Goal: Transaction & Acquisition: Download file/media

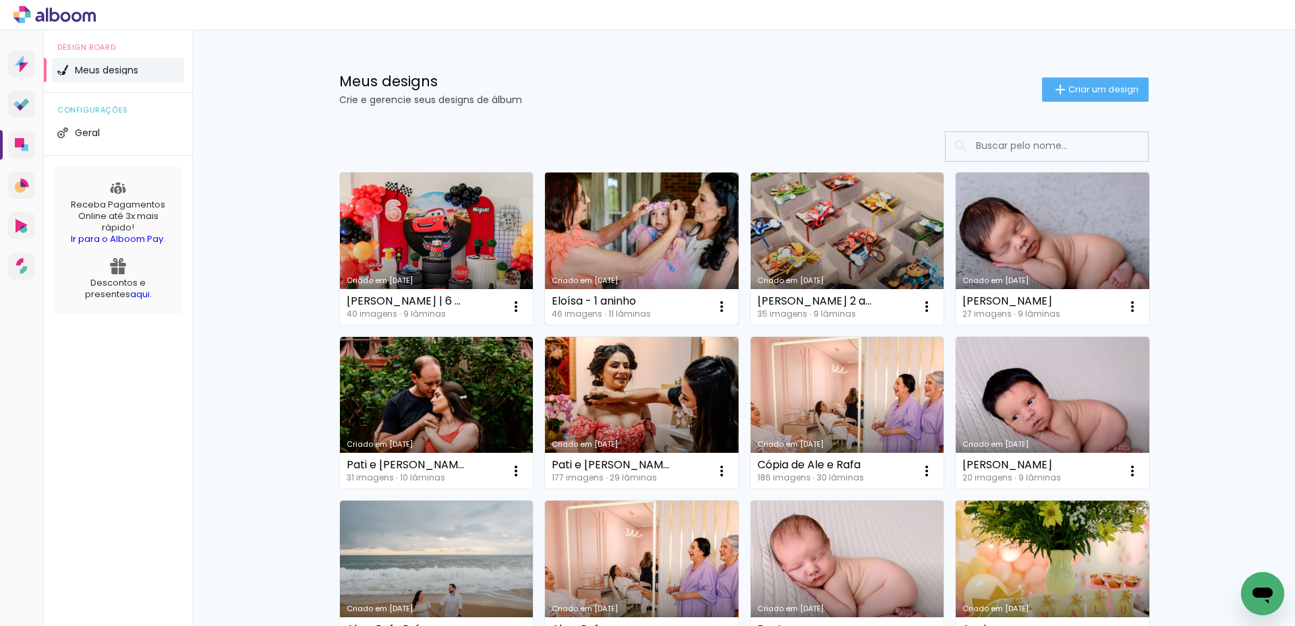
click at [703, 212] on link "Criado em [DATE]" at bounding box center [642, 249] width 194 height 152
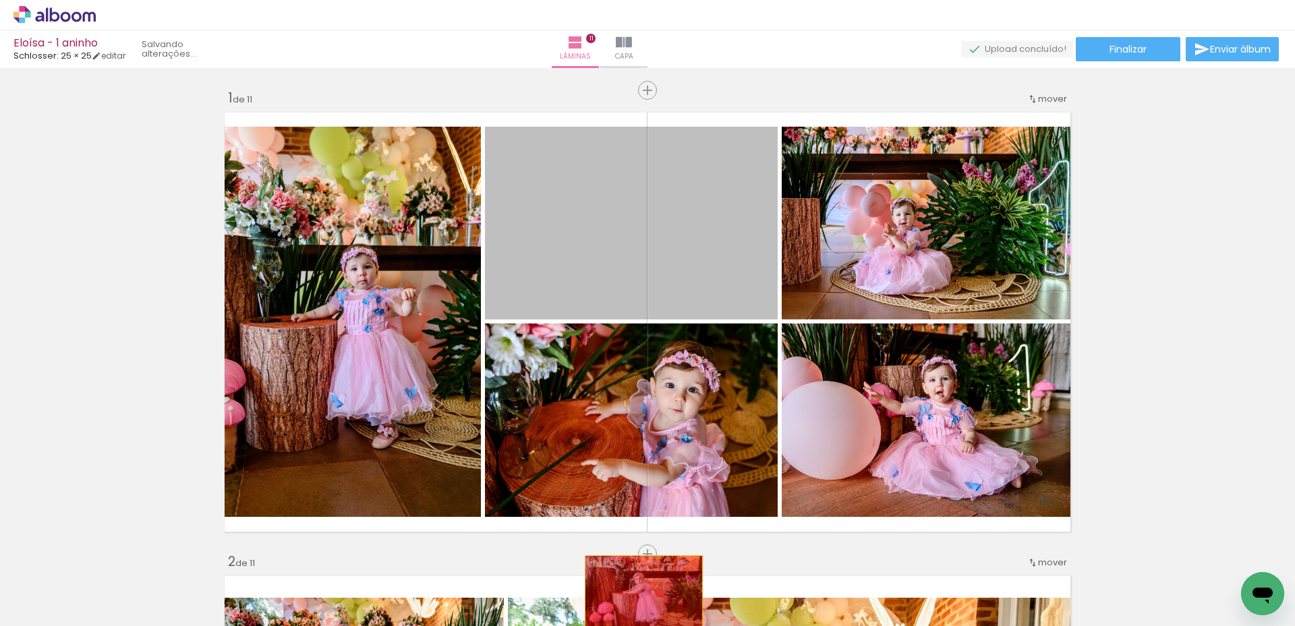
drag, startPoint x: 705, startPoint y: 231, endPoint x: 639, endPoint y: 595, distance: 370.2
click at [639, 595] on quentale-workspace at bounding box center [647, 313] width 1295 height 626
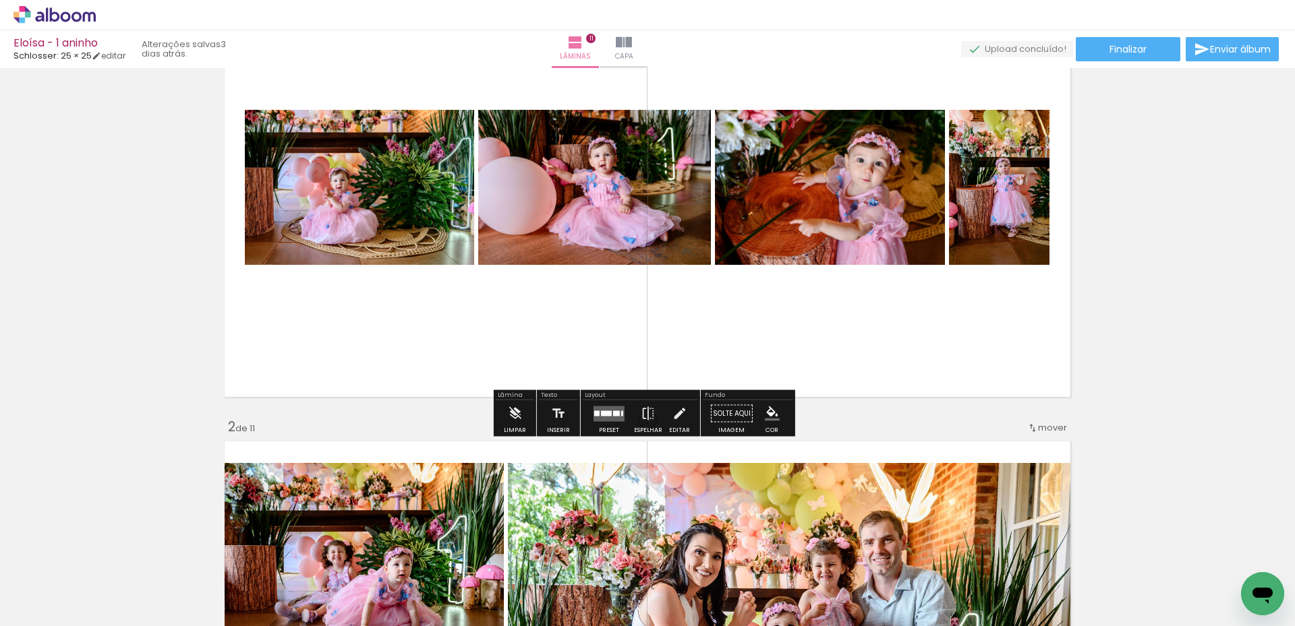
scroll to position [67, 0]
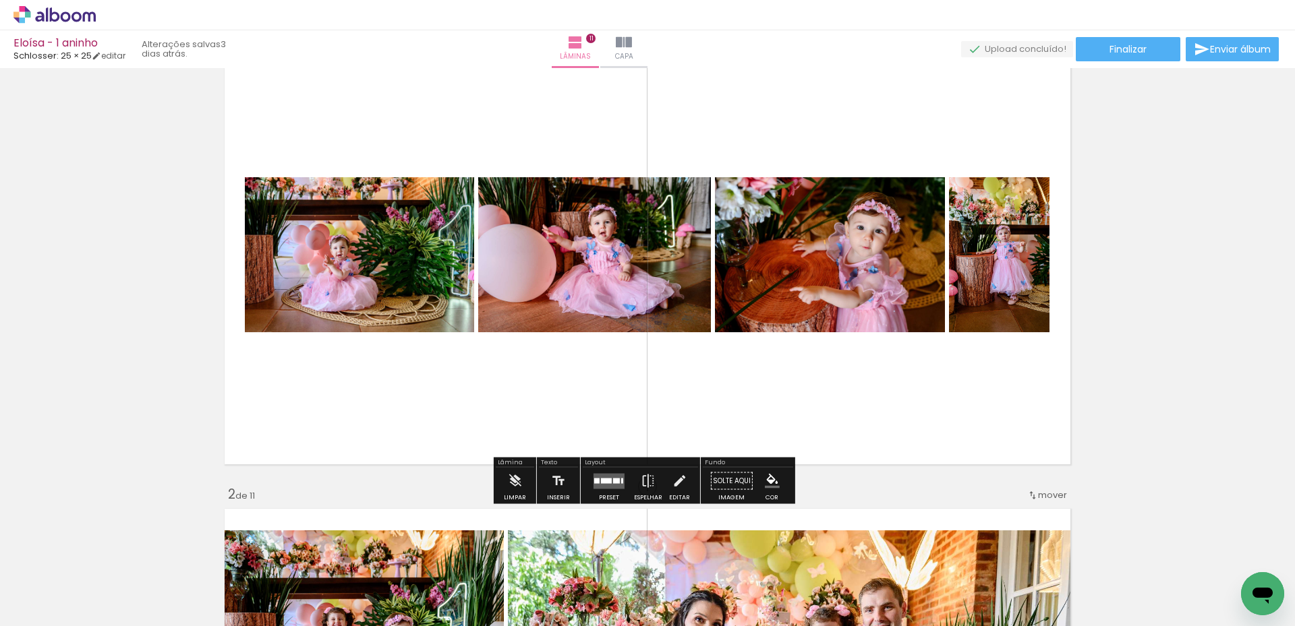
click at [612, 473] on quentale-layouter at bounding box center [608, 481] width 31 height 16
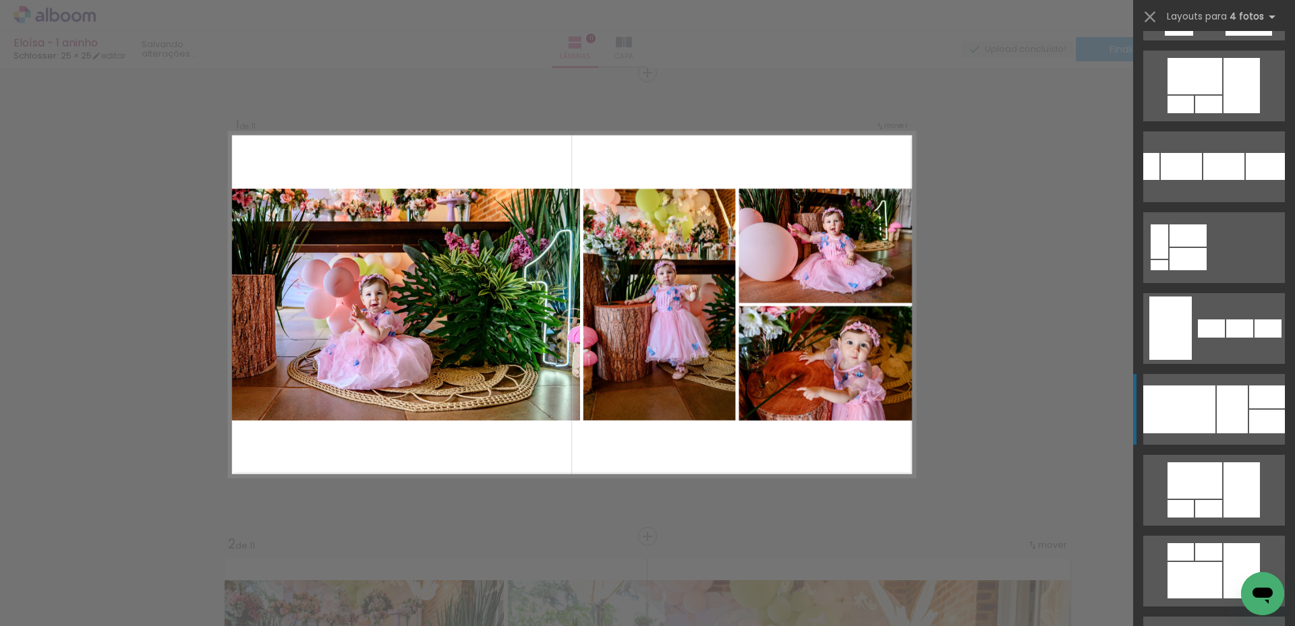
scroll to position [1079, 0]
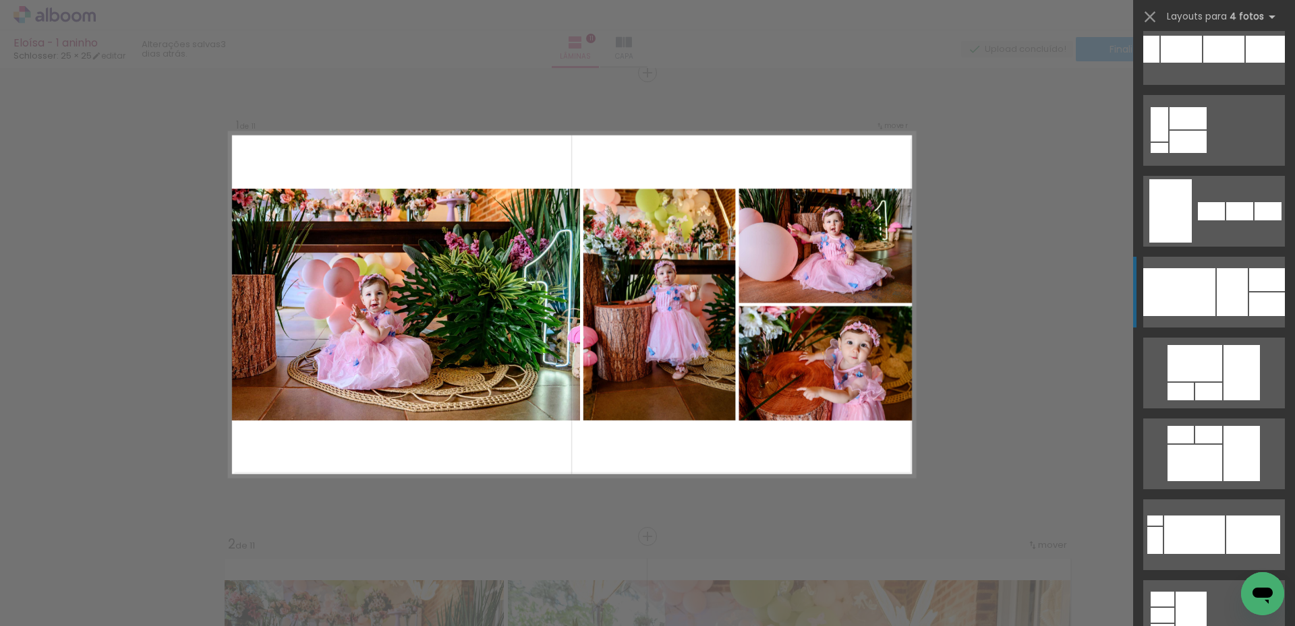
click at [1162, 527] on div at bounding box center [1155, 540] width 16 height 27
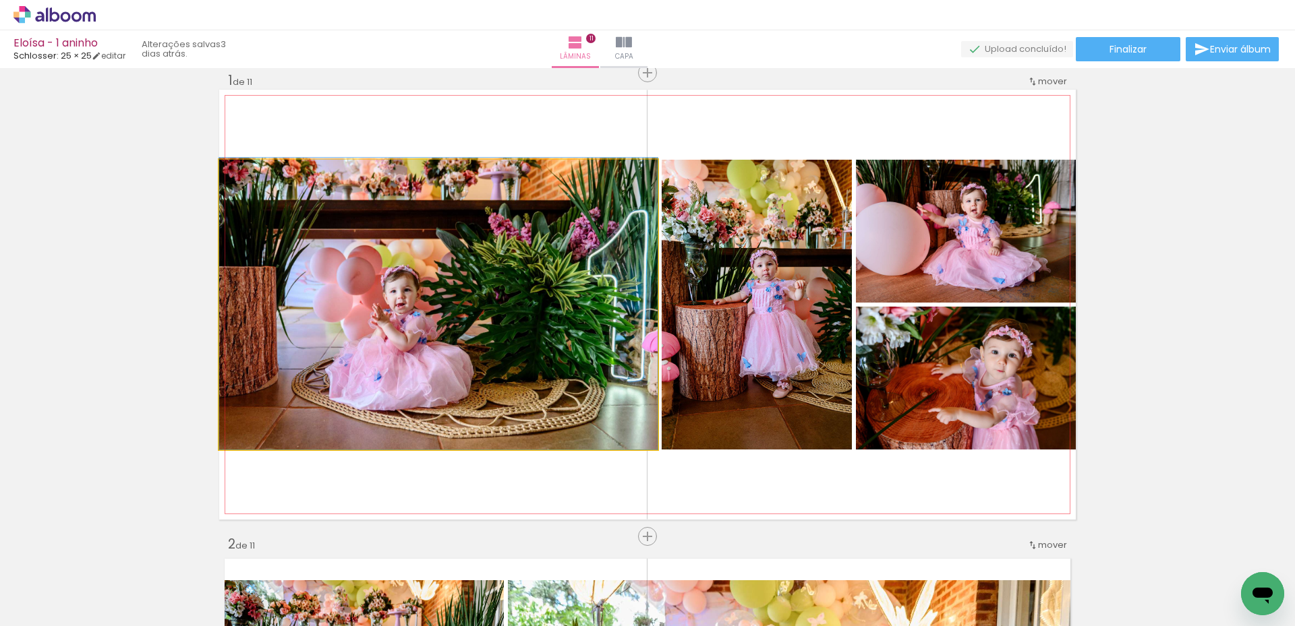
drag, startPoint x: 347, startPoint y: 332, endPoint x: 363, endPoint y: 316, distance: 23.4
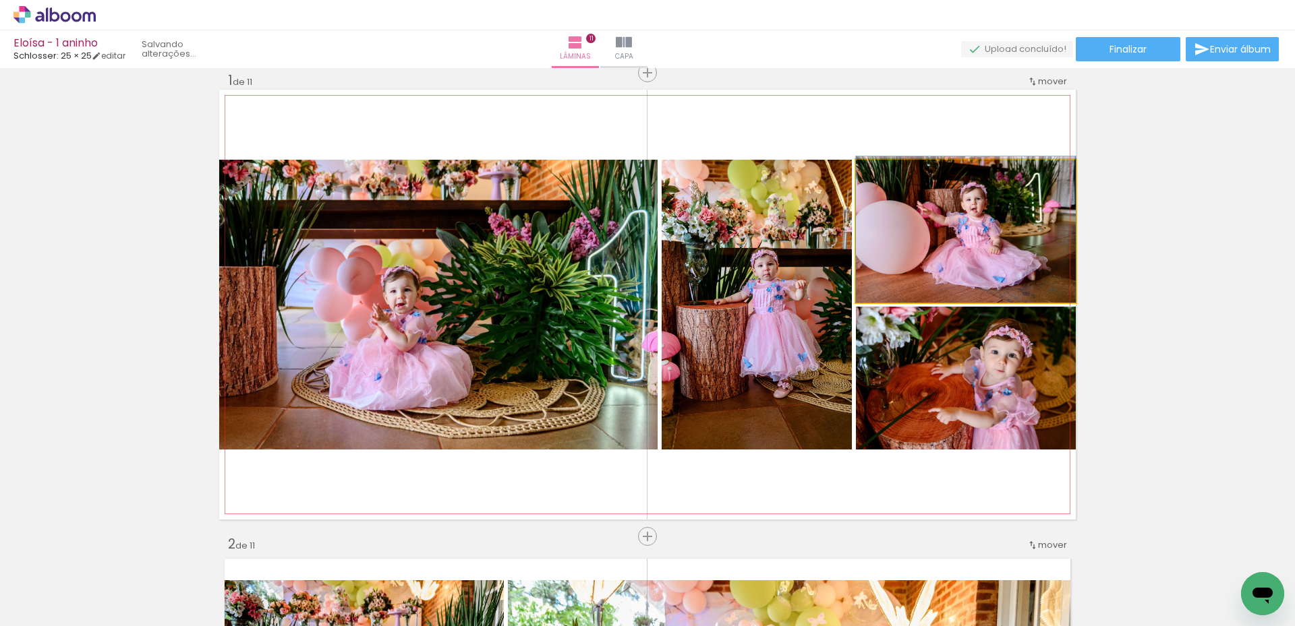
drag, startPoint x: 934, startPoint y: 242, endPoint x: 936, endPoint y: 228, distance: 14.3
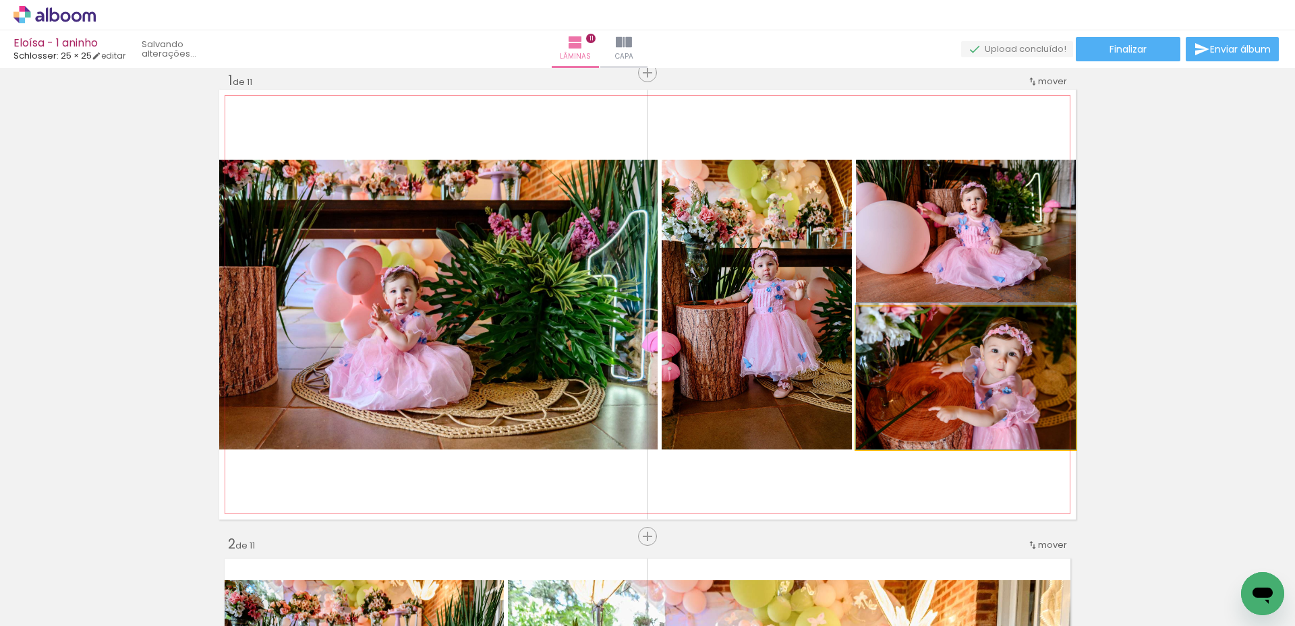
drag, startPoint x: 1004, startPoint y: 402, endPoint x: 1004, endPoint y: 386, distance: 15.5
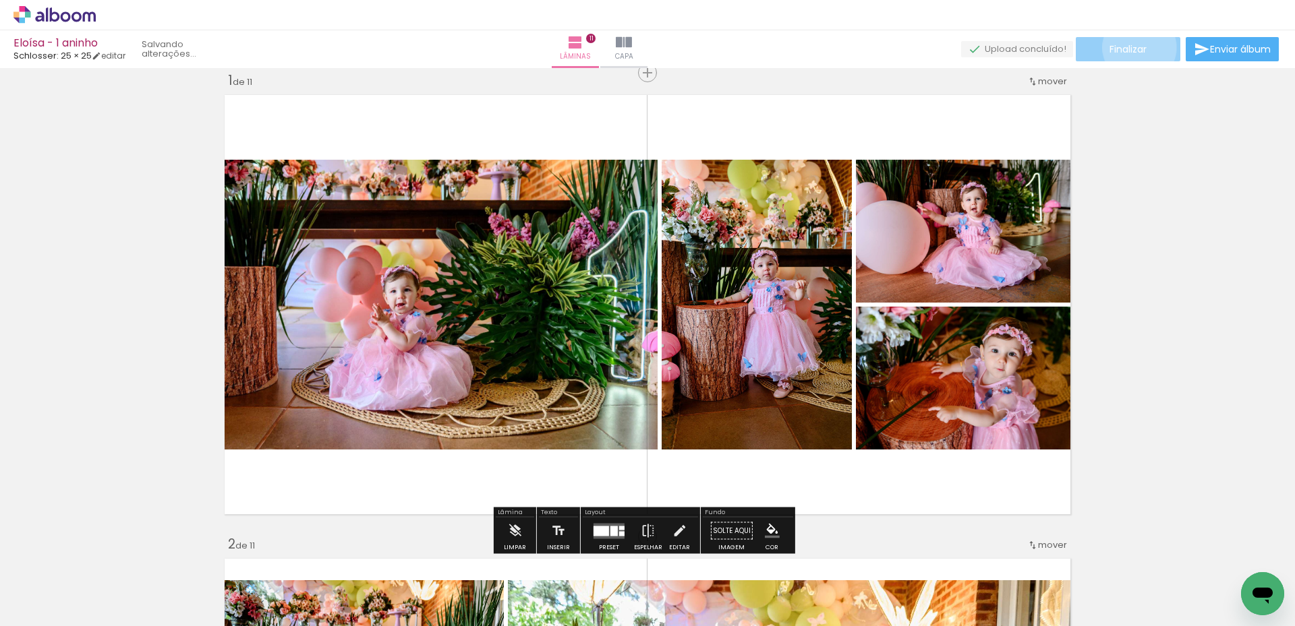
click at [1134, 47] on span "Finalizar" at bounding box center [1127, 49] width 37 height 9
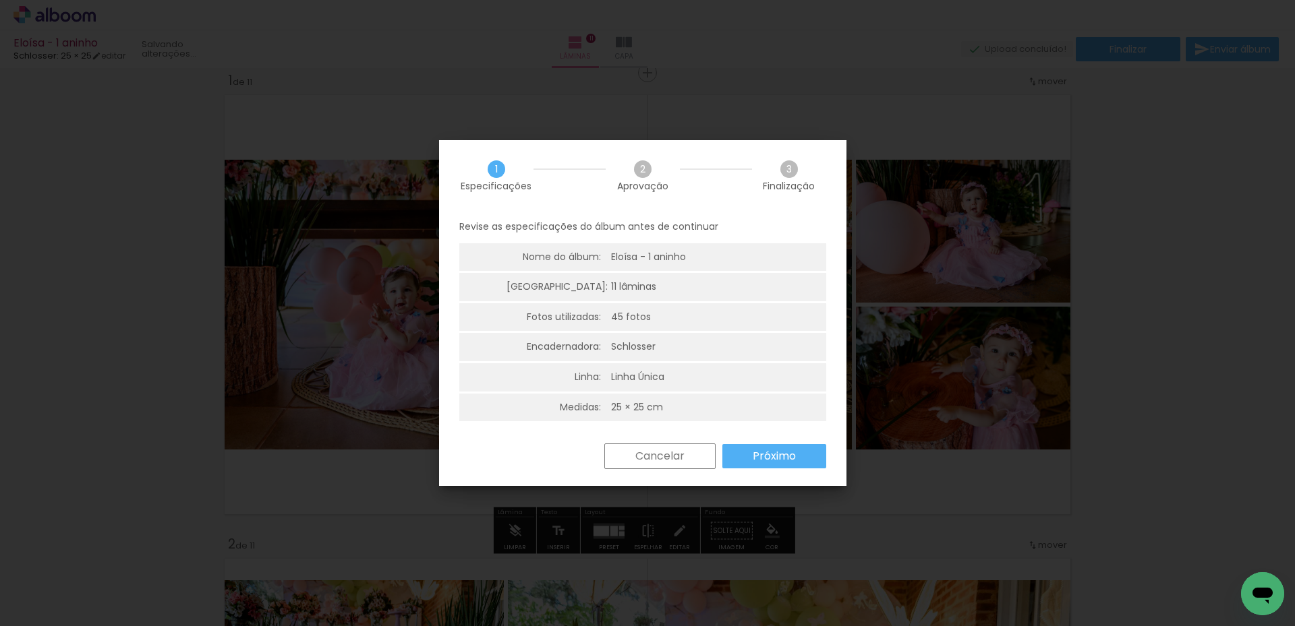
drag, startPoint x: 771, startPoint y: 454, endPoint x: 739, endPoint y: 308, distance: 149.9
click at [0, 0] on slot "Próximo" at bounding box center [0, 0] width 0 height 0
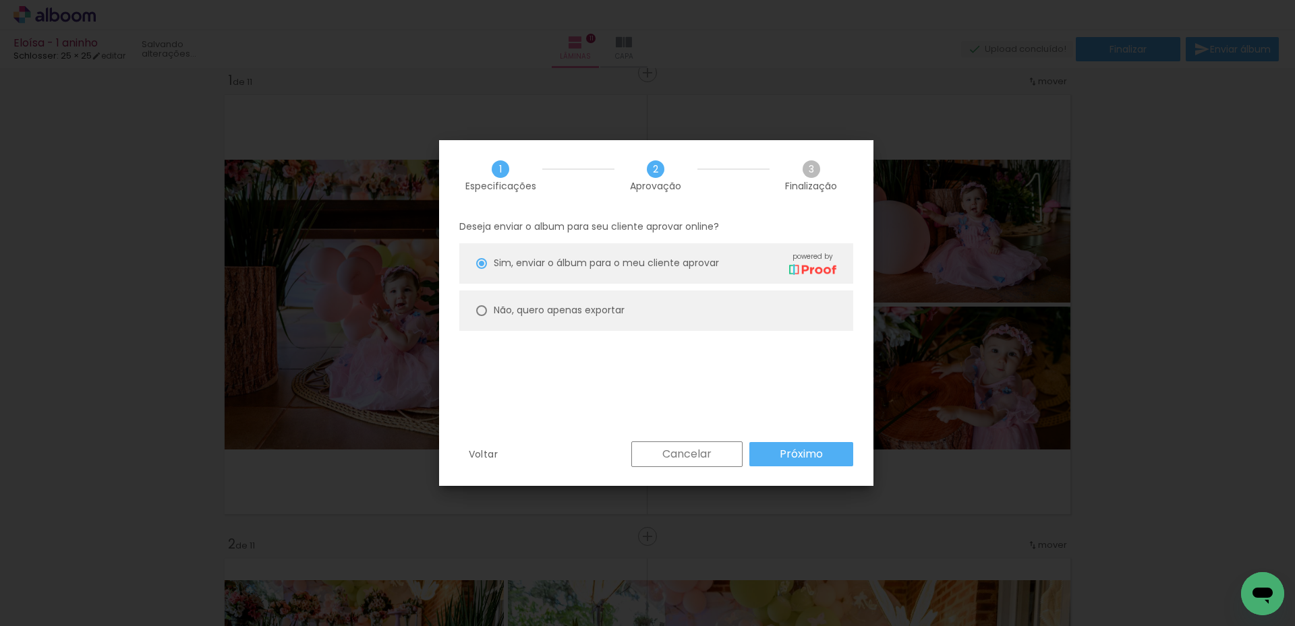
drag, startPoint x: 679, startPoint y: 313, endPoint x: 799, endPoint y: 415, distance: 157.4
click at [680, 313] on paper-radio-button "Não, quero apenas exportar" at bounding box center [656, 311] width 394 height 40
type paper-radio-button "on"
click at [803, 466] on paper-button "Próximo" at bounding box center [801, 454] width 104 height 24
type input "Alta, 300 DPI"
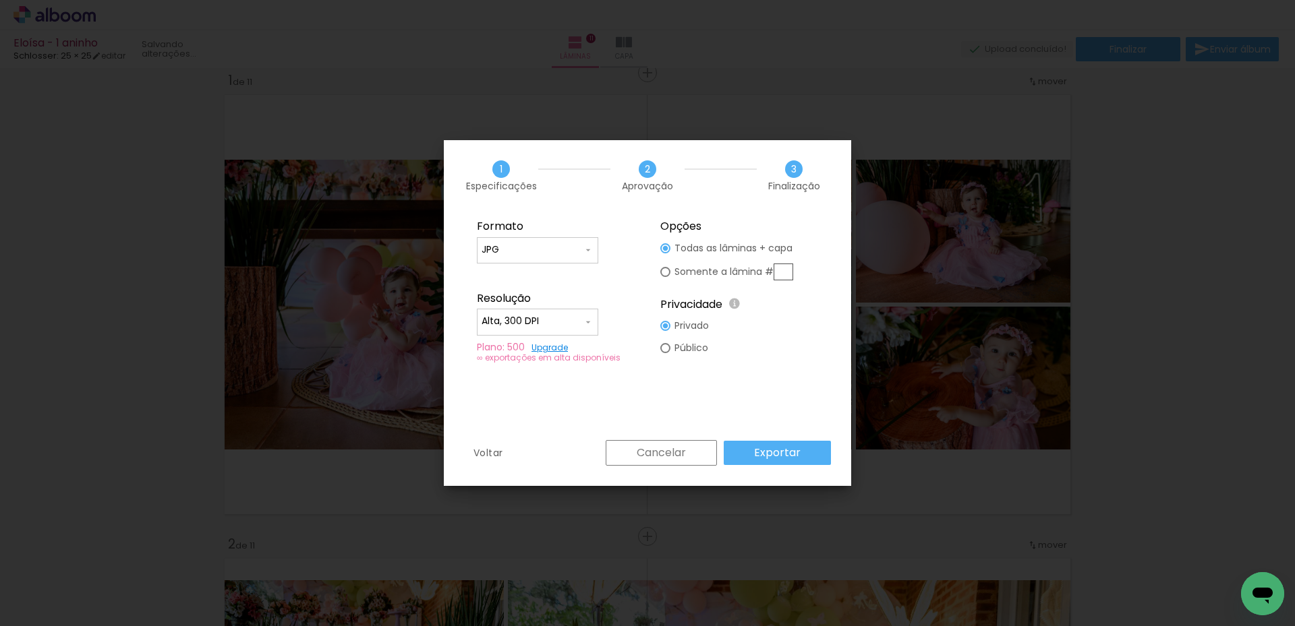
click at [0, 0] on slot "Somente a lâmina #" at bounding box center [0, 0] width 0 height 0
type paper-radio-button "on"
click at [786, 269] on input "text" at bounding box center [783, 272] width 20 height 17
type input "1"
click at [750, 445] on paper-button "Exportar" at bounding box center [777, 453] width 107 height 24
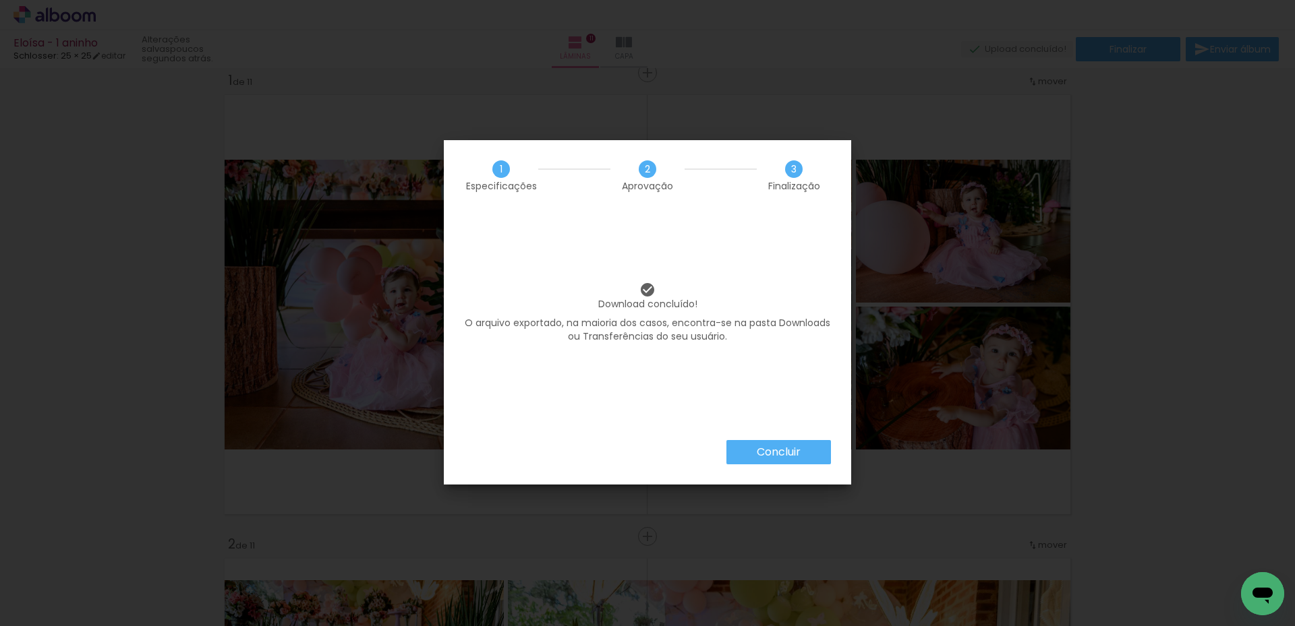
click at [0, 0] on slot "Concluir" at bounding box center [0, 0] width 0 height 0
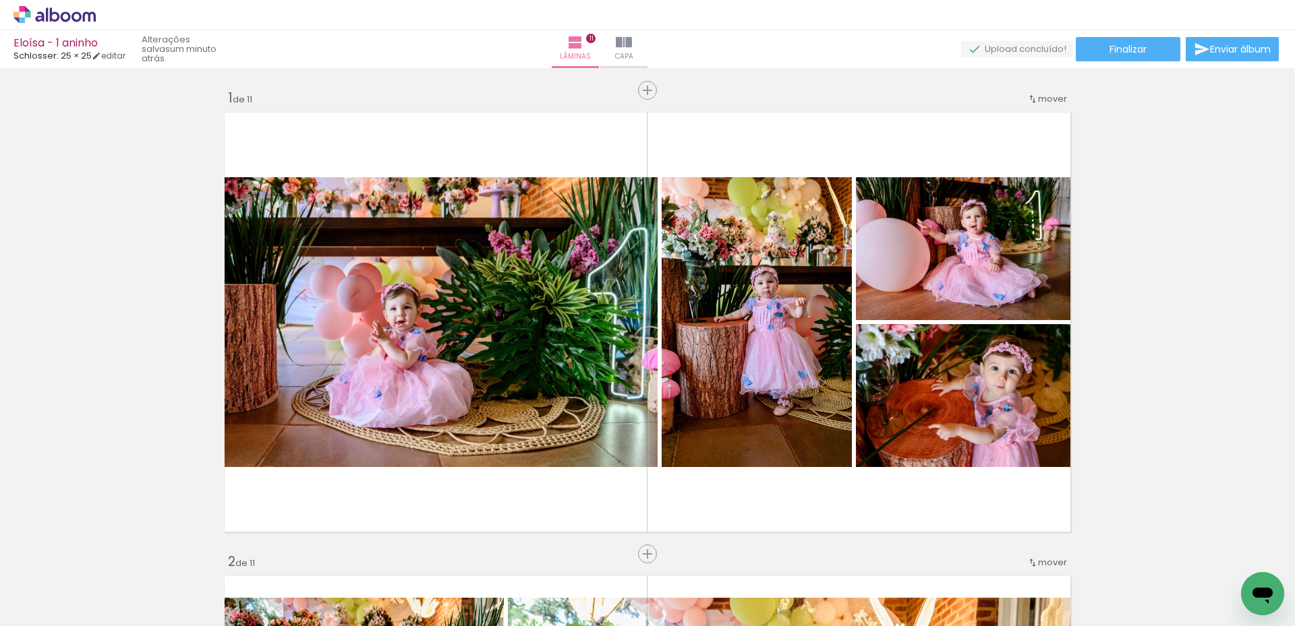
scroll to position [1079, 0]
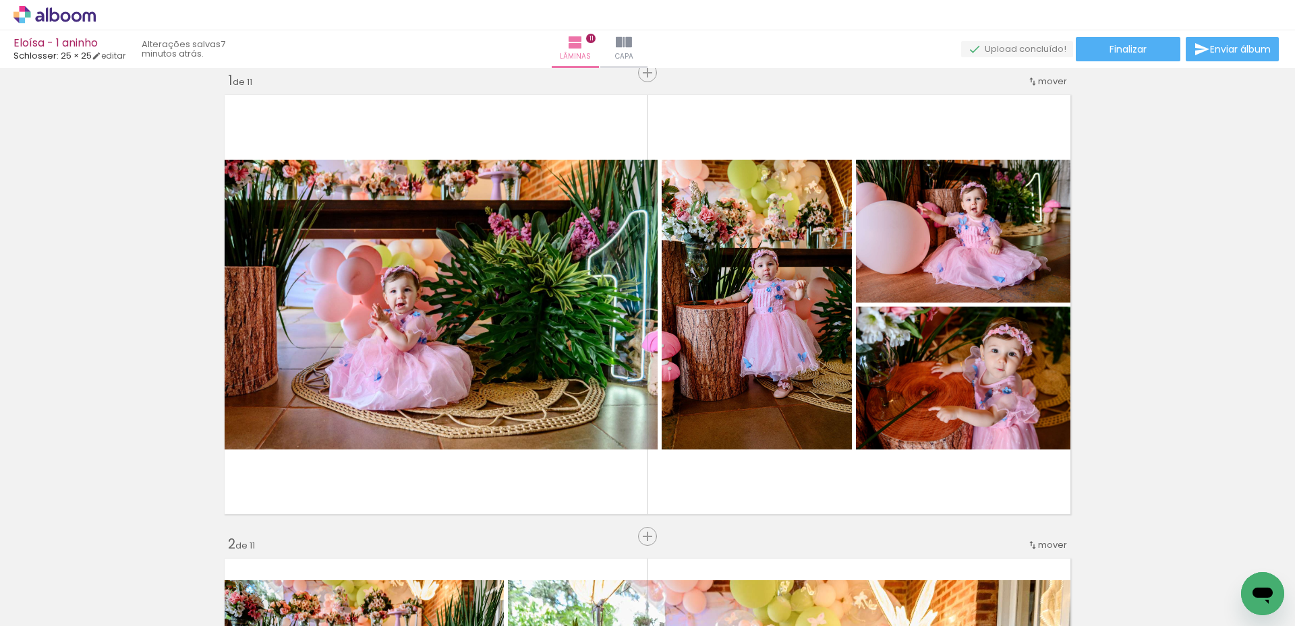
scroll to position [1079, 0]
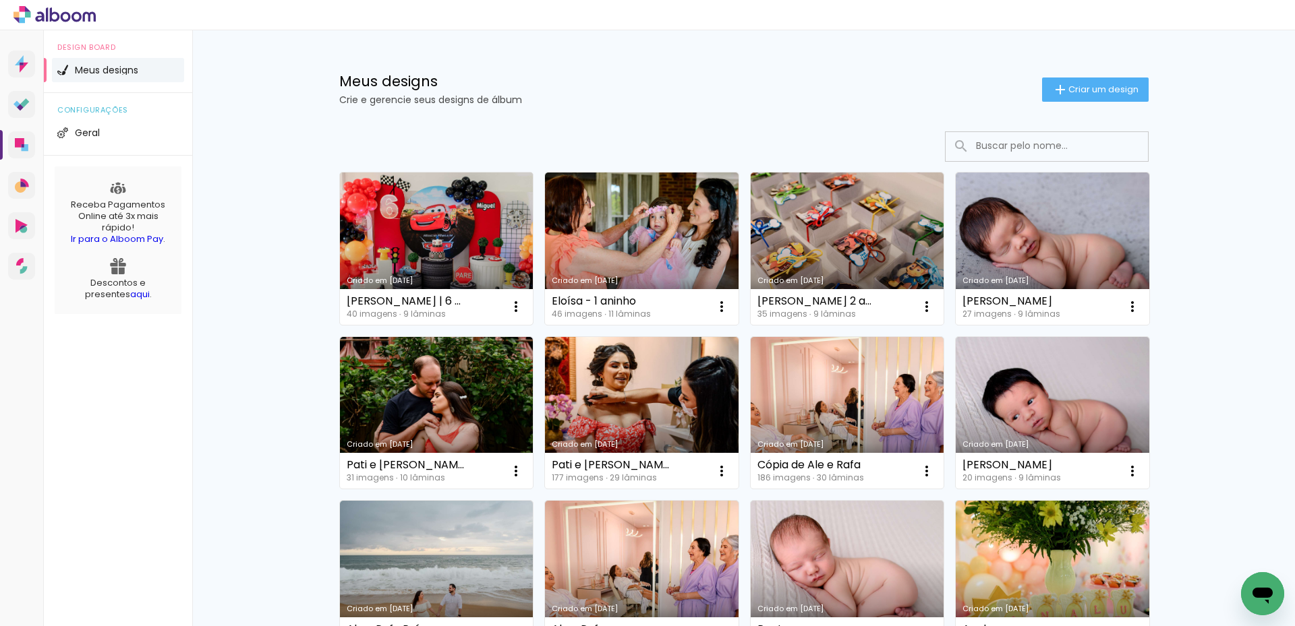
click at [372, 293] on div "[PERSON_NAME] | 6 anos 40 imagens ∙ 9 lâminas Abrir Fazer uma cópia Excluir" at bounding box center [437, 307] width 194 height 36
click at [373, 277] on div "Criado em [DATE]" at bounding box center [437, 280] width 180 height 7
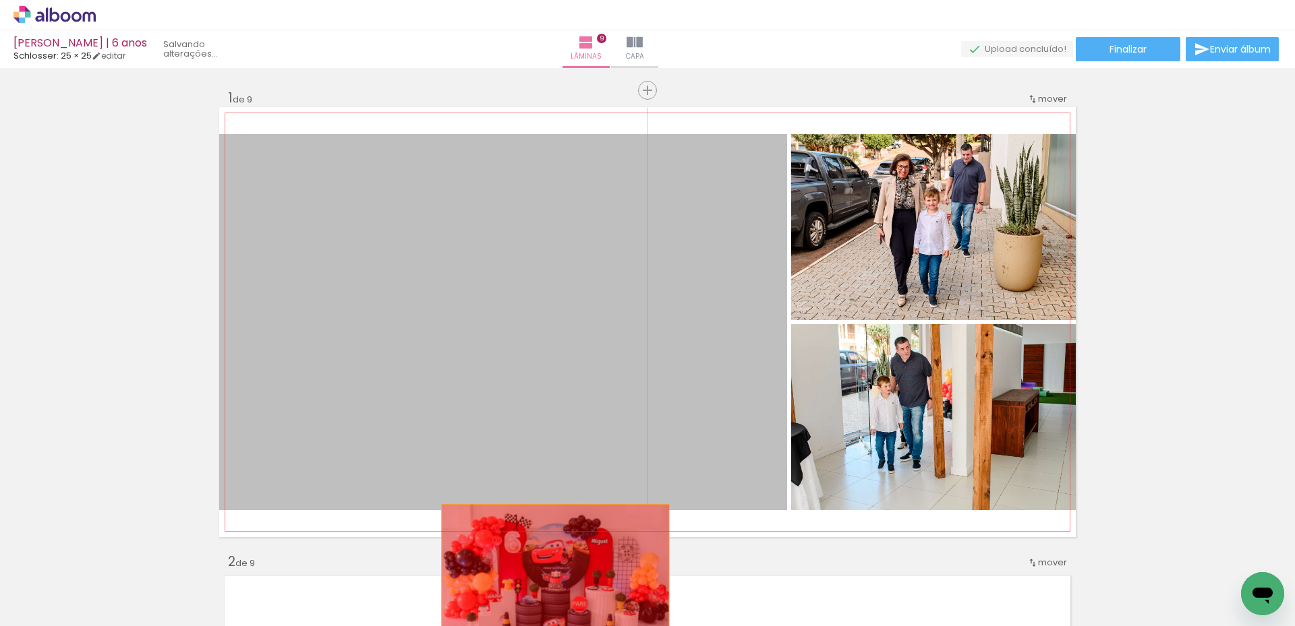
drag, startPoint x: 700, startPoint y: 234, endPoint x: 550, endPoint y: 580, distance: 376.9
click at [550, 580] on quentale-workspace at bounding box center [647, 313] width 1295 height 626
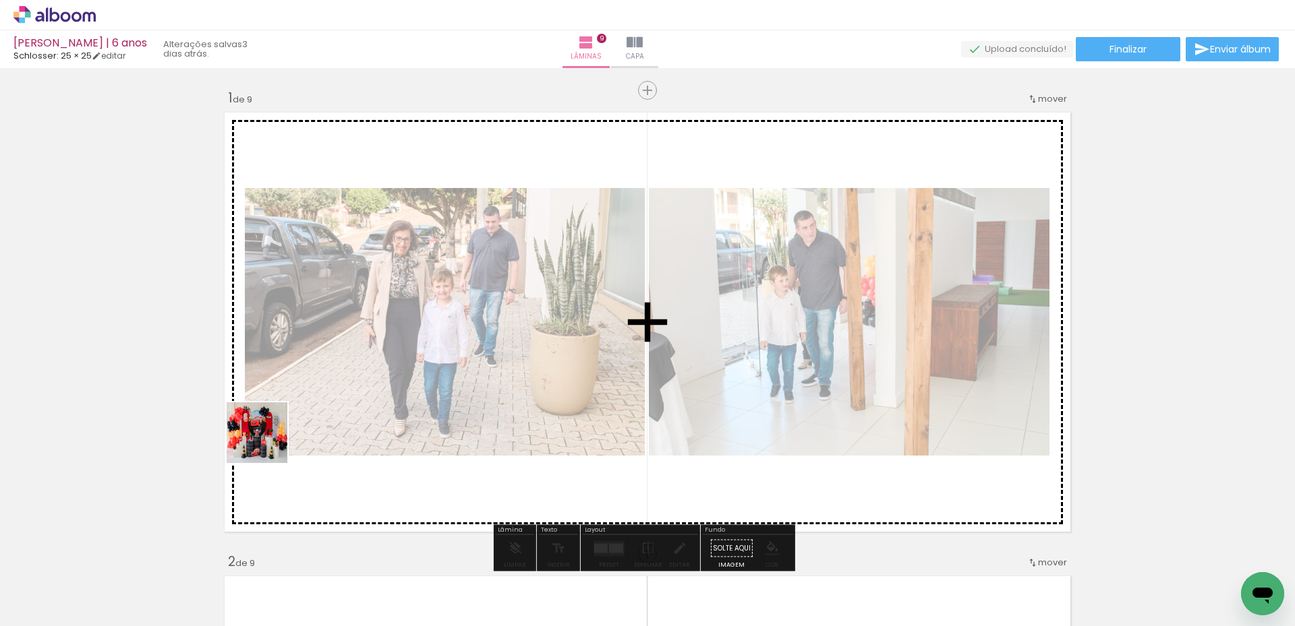
drag, startPoint x: 160, startPoint y: 566, endPoint x: 419, endPoint y: 314, distance: 361.9
click at [419, 314] on quentale-workspace at bounding box center [647, 313] width 1295 height 626
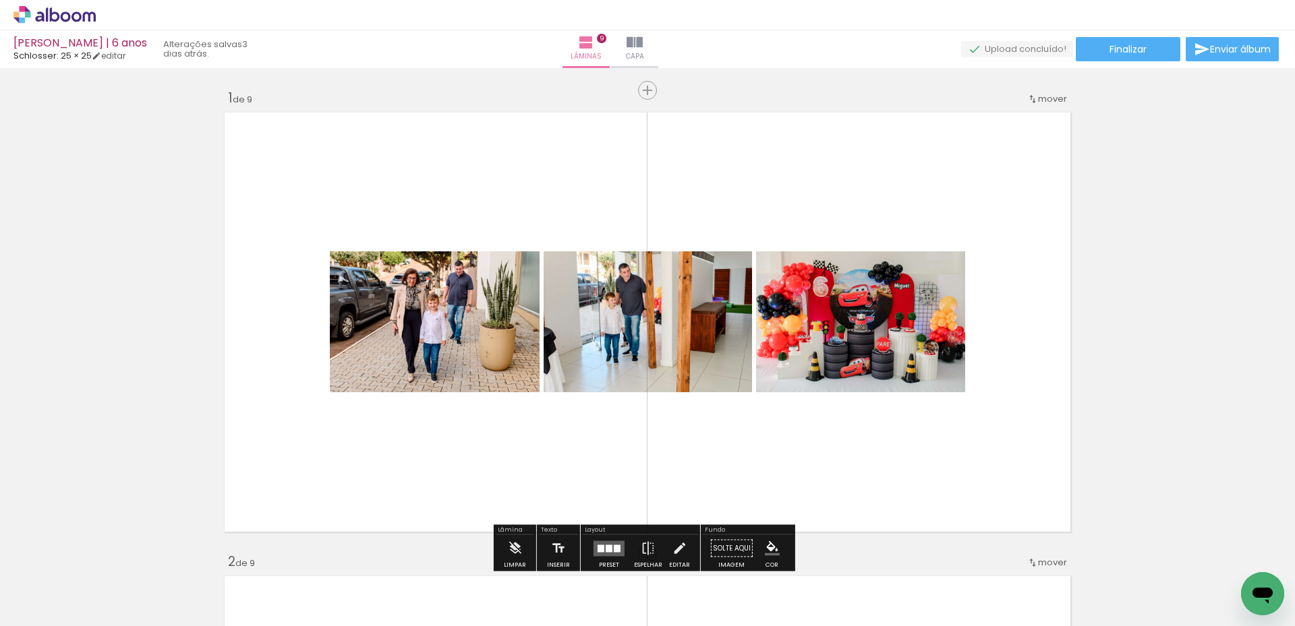
scroll to position [67, 0]
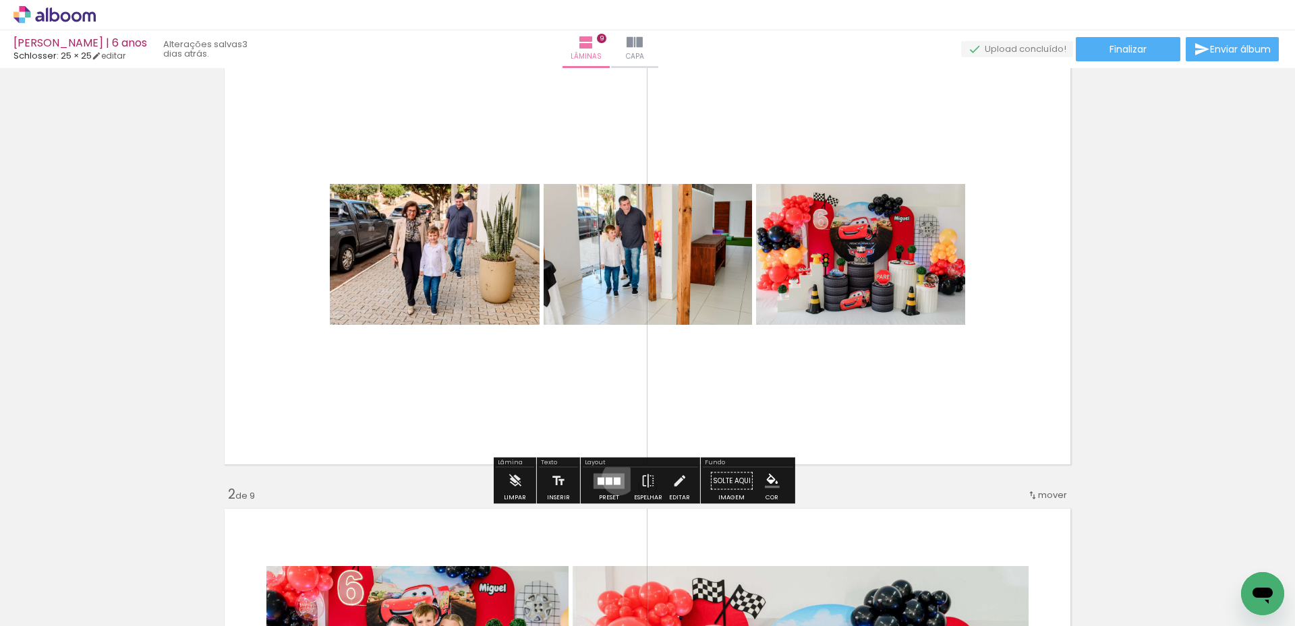
click at [616, 478] on div at bounding box center [617, 480] width 7 height 7
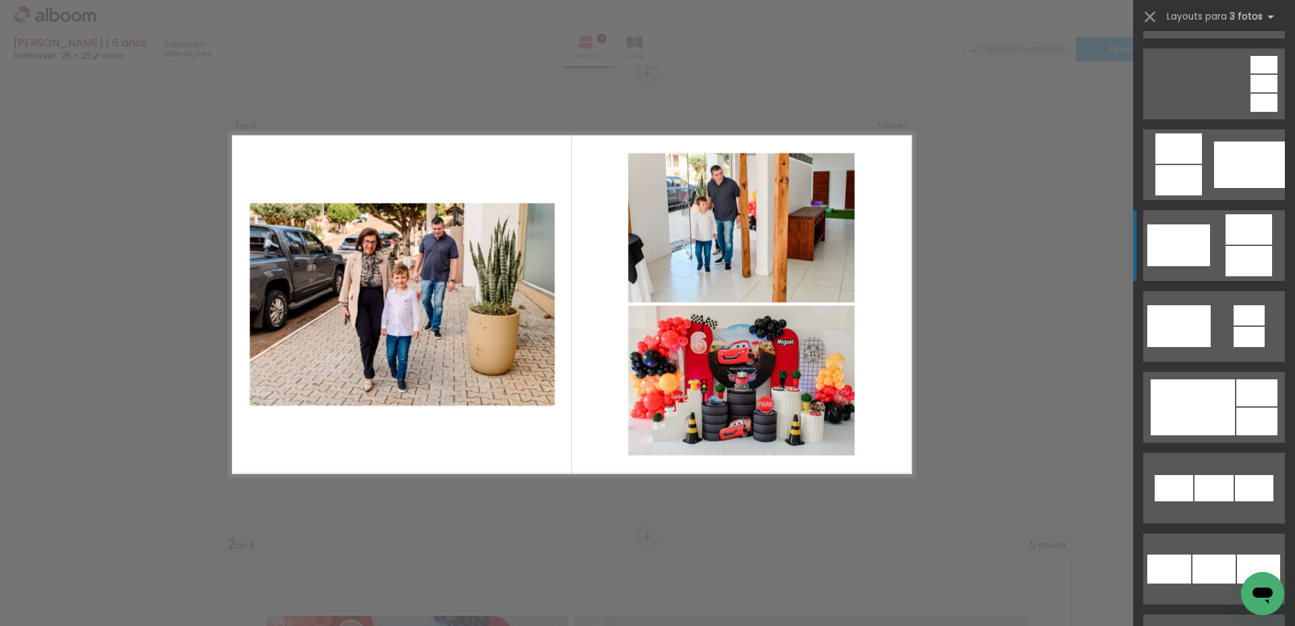
scroll to position [405, 0]
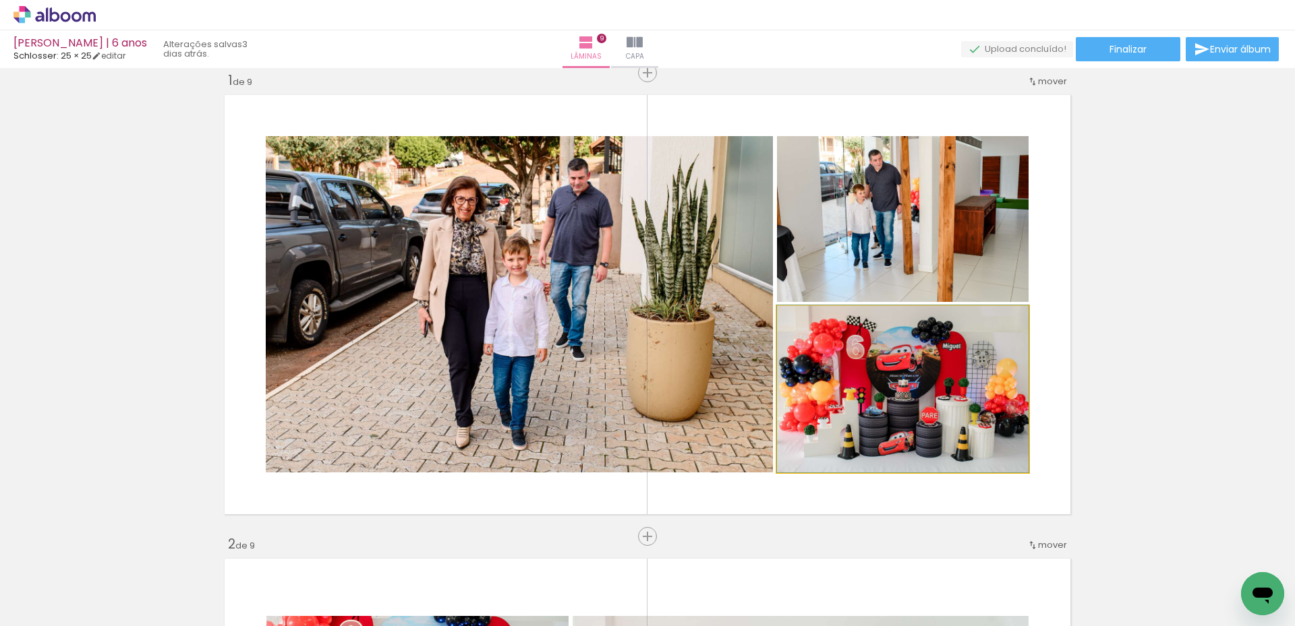
drag, startPoint x: 802, startPoint y: 445, endPoint x: 529, endPoint y: 329, distance: 296.7
click at [0, 0] on slot at bounding box center [0, 0] width 0 height 0
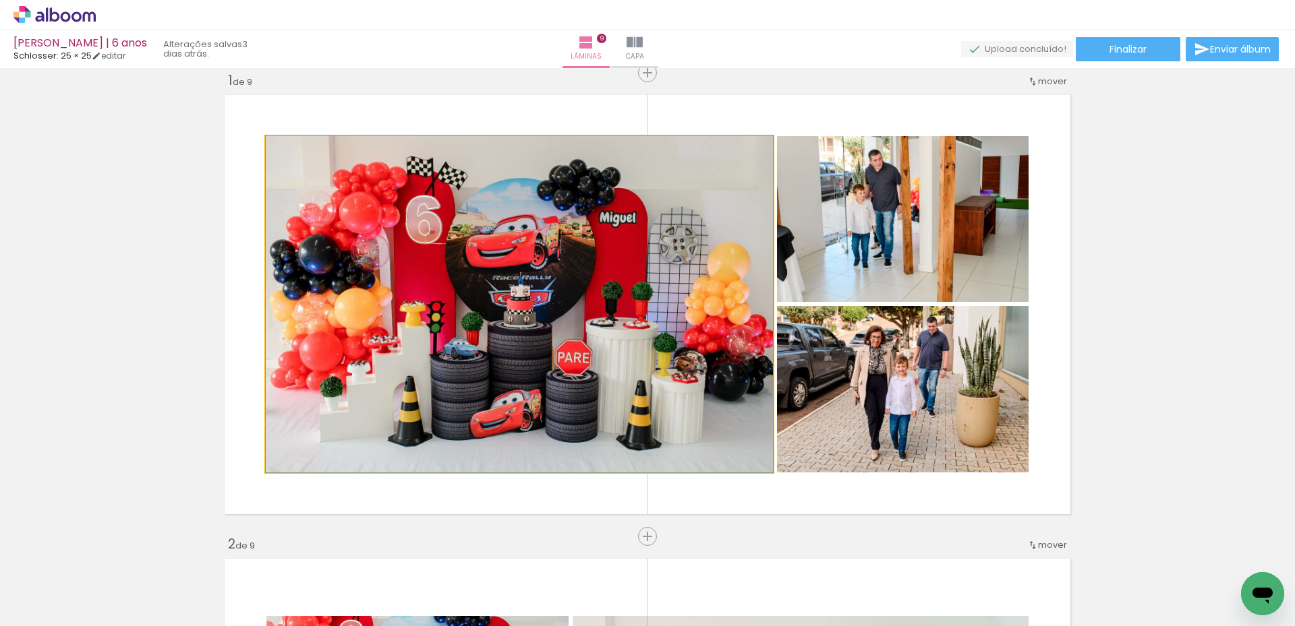
drag, startPoint x: 606, startPoint y: 322, endPoint x: 610, endPoint y: 299, distance: 22.5
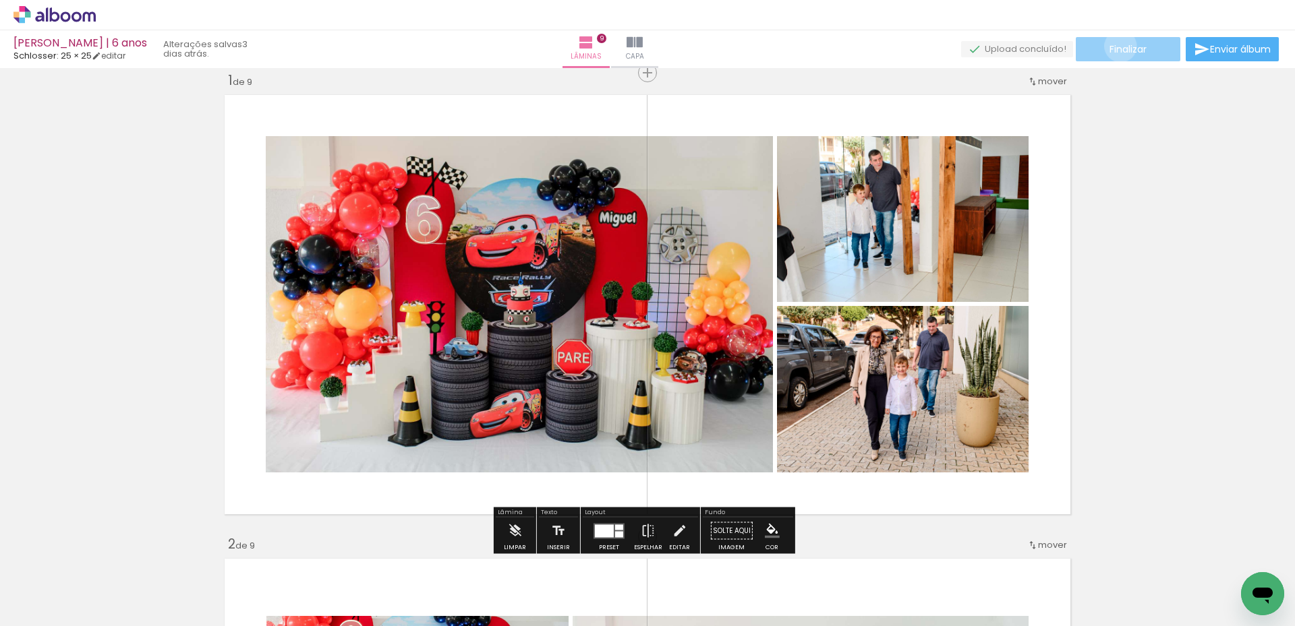
click at [1115, 46] on span "Finalizar" at bounding box center [1127, 49] width 37 height 9
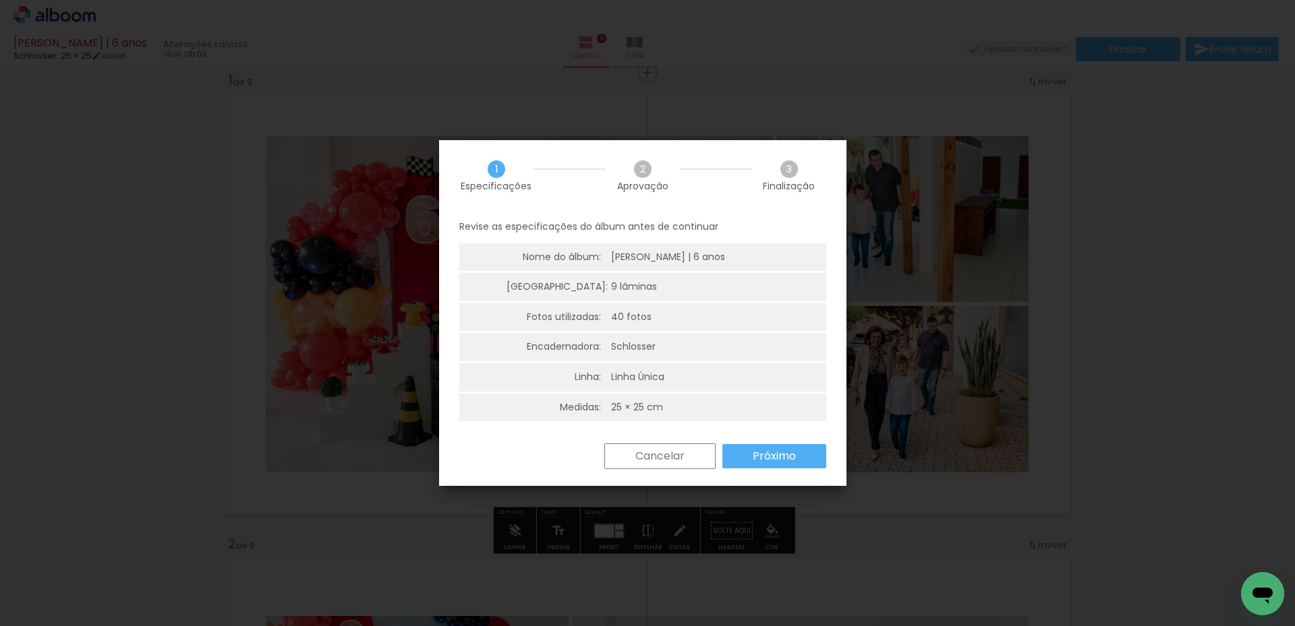
click at [0, 0] on slot "Próximo" at bounding box center [0, 0] width 0 height 0
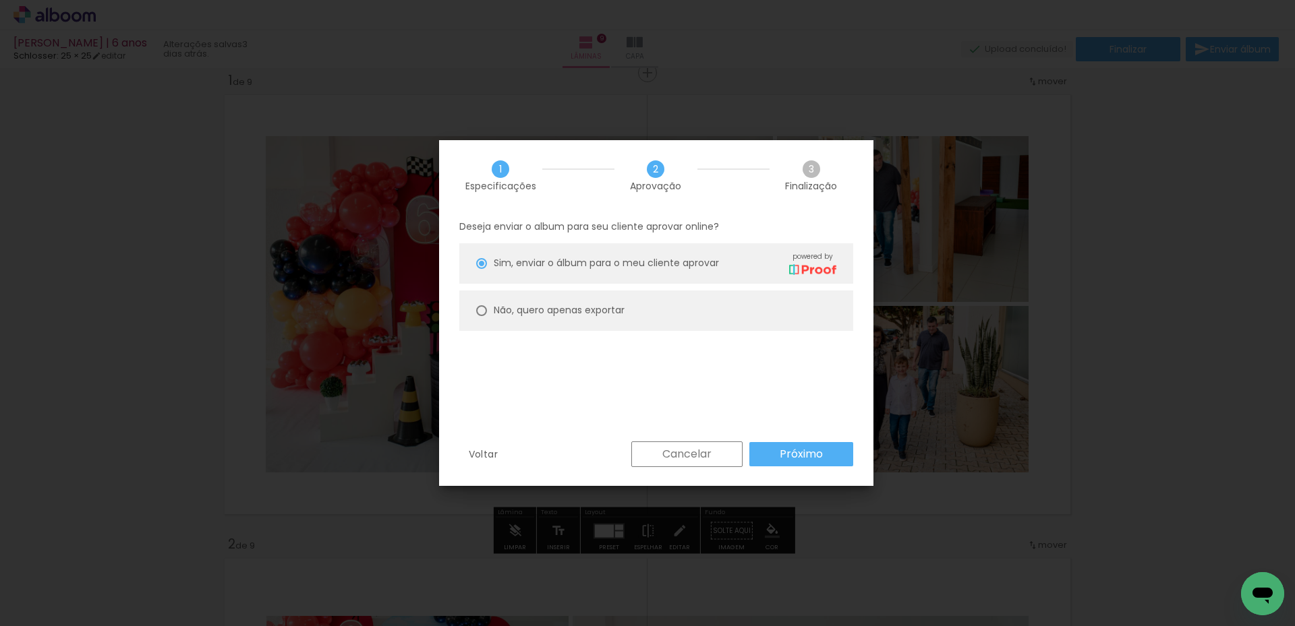
click at [0, 0] on slot "Não, quero apenas exportar" at bounding box center [0, 0] width 0 height 0
type paper-radio-button "on"
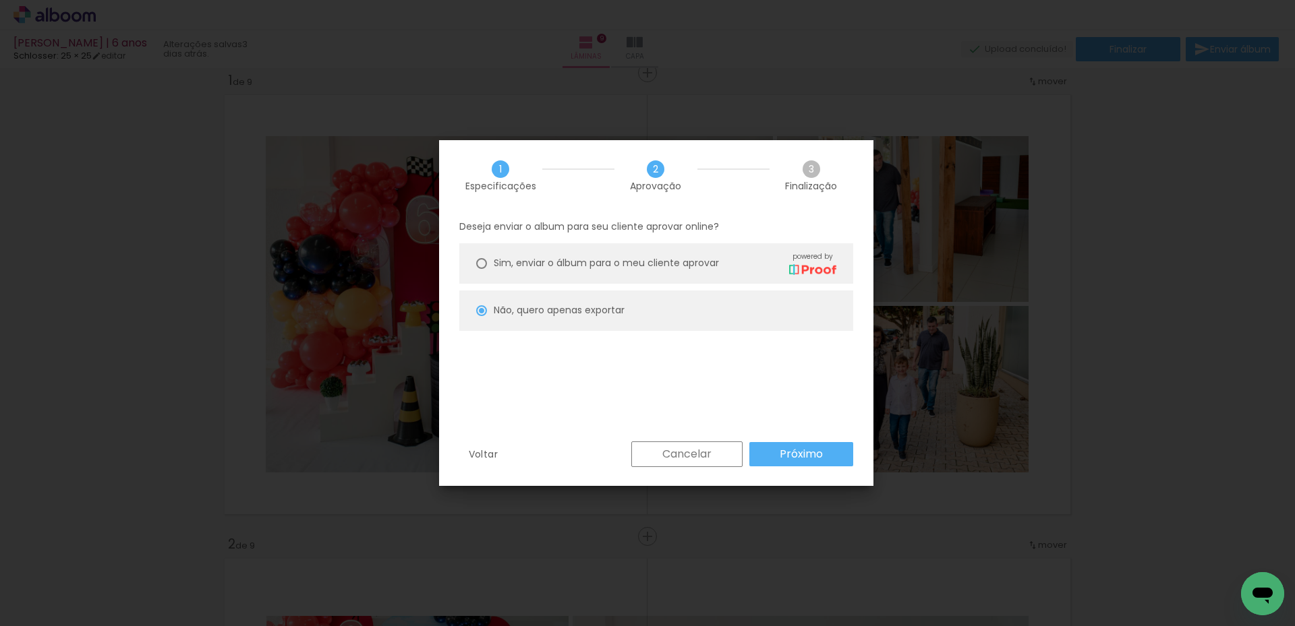
click at [0, 0] on slot "Próximo" at bounding box center [0, 0] width 0 height 0
type input "Alta, 300 DPI"
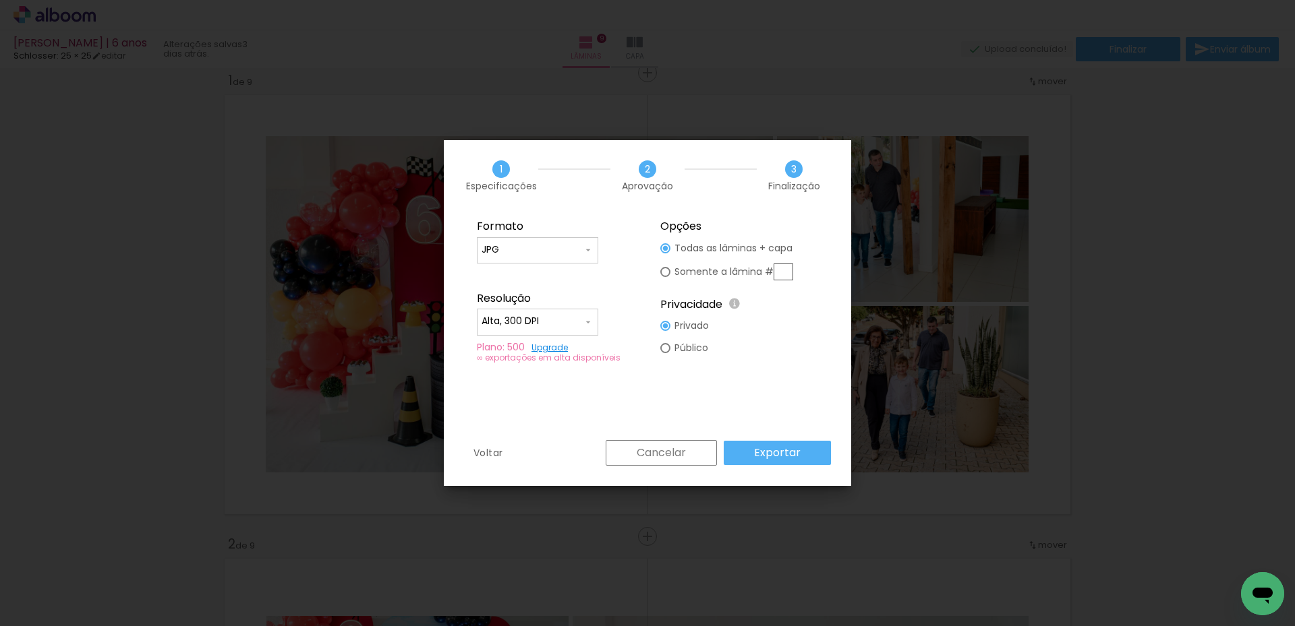
click at [0, 0] on slot "Exportar" at bounding box center [0, 0] width 0 height 0
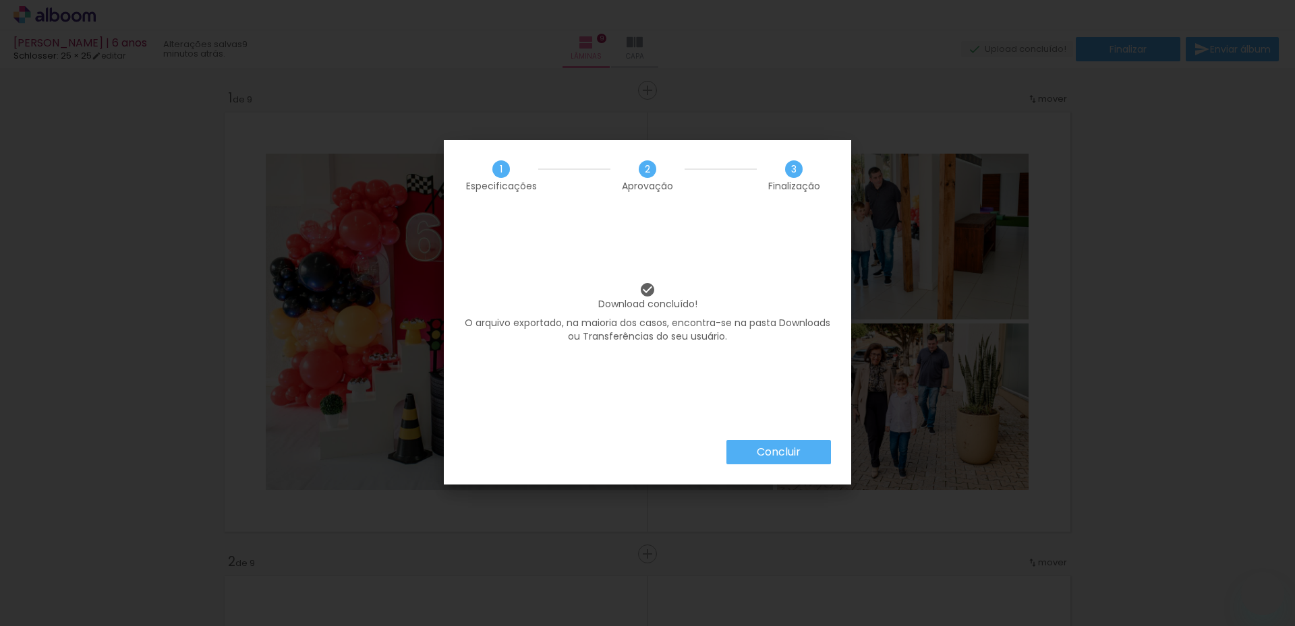
click at [786, 460] on paper-button "Concluir" at bounding box center [778, 452] width 105 height 24
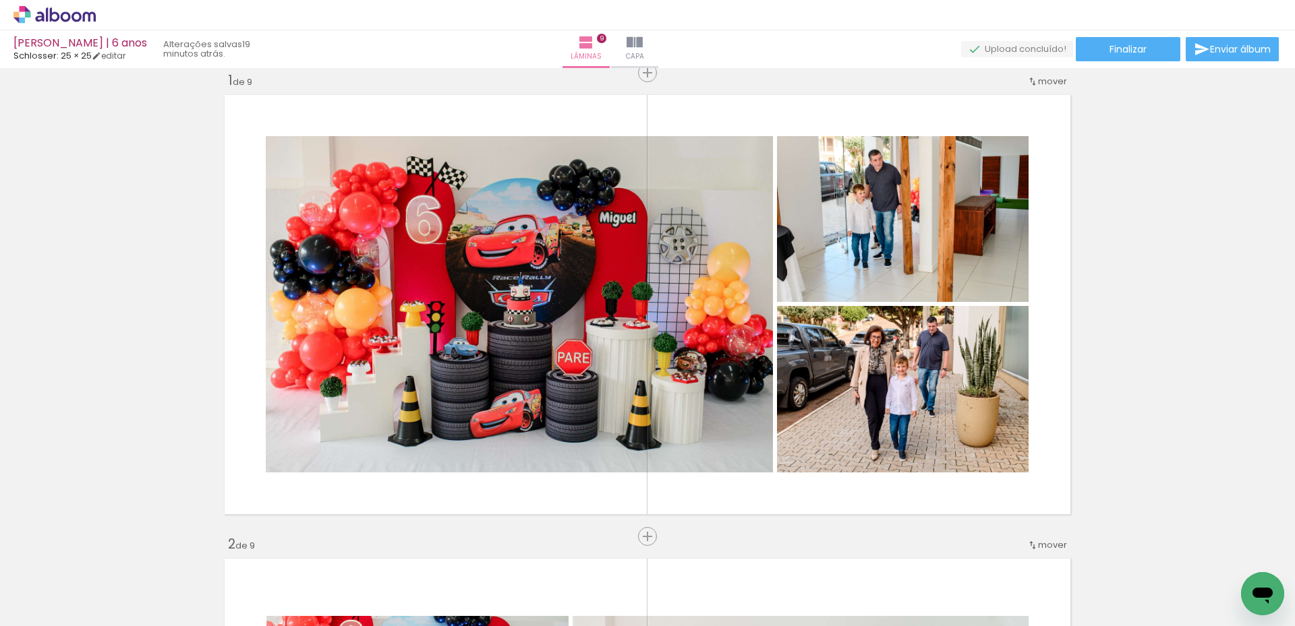
scroll to position [405, 0]
